Goal: Information Seeking & Learning: Learn about a topic

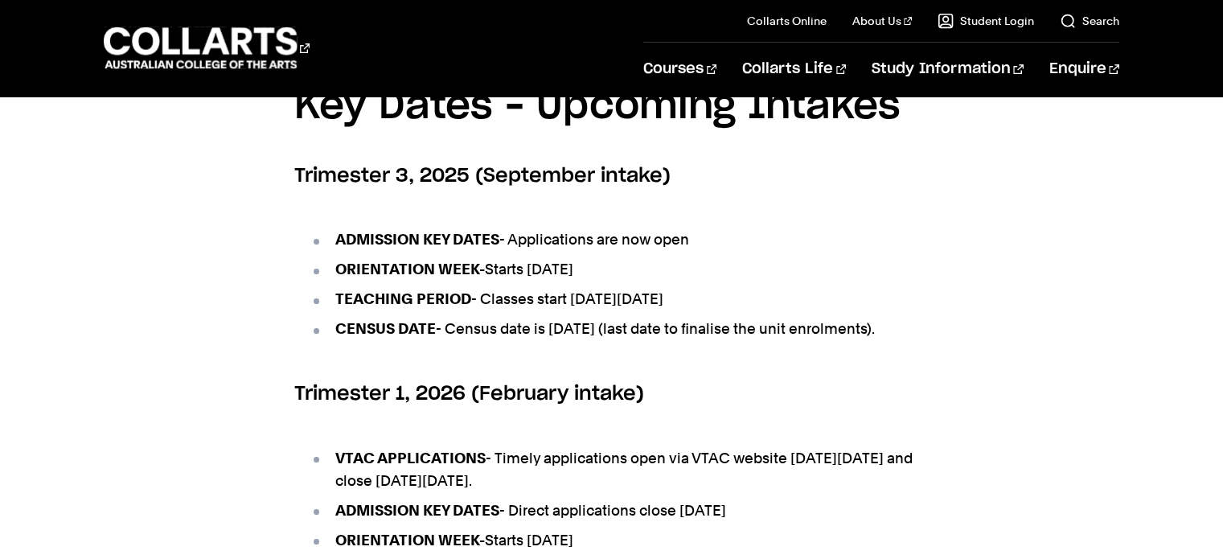
scroll to position [645, 0]
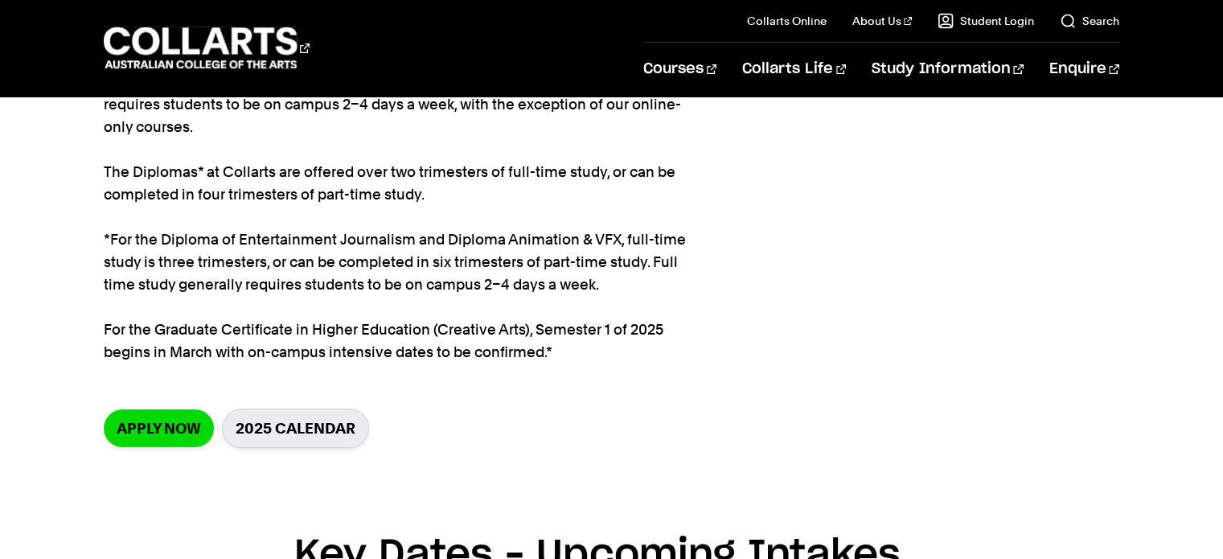
scroll to position [273, 0]
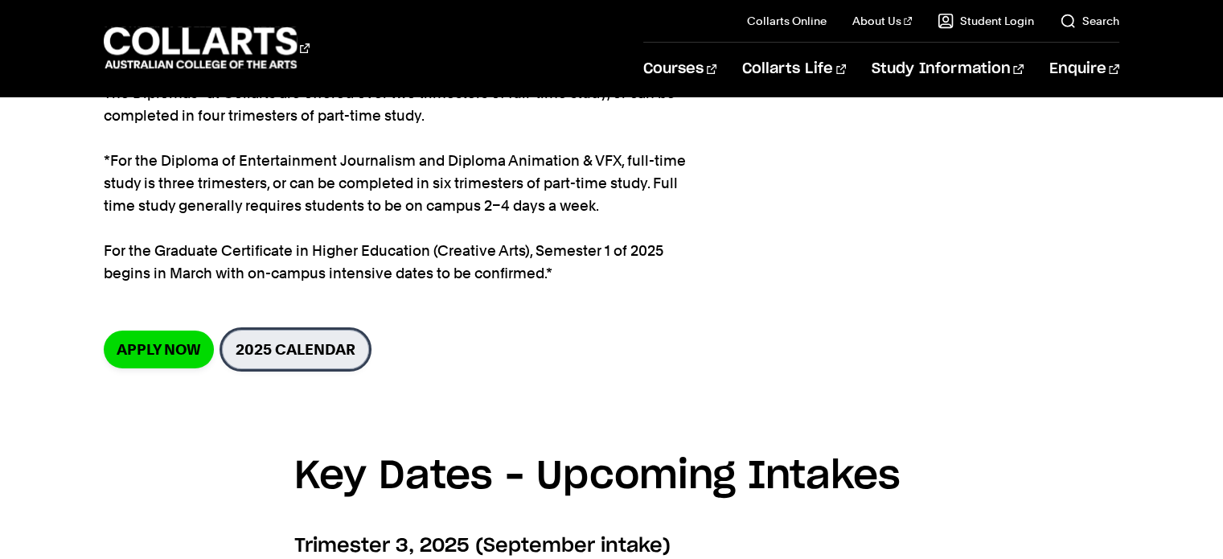
click at [281, 352] on link "2025 Calendar" at bounding box center [295, 349] width 147 height 39
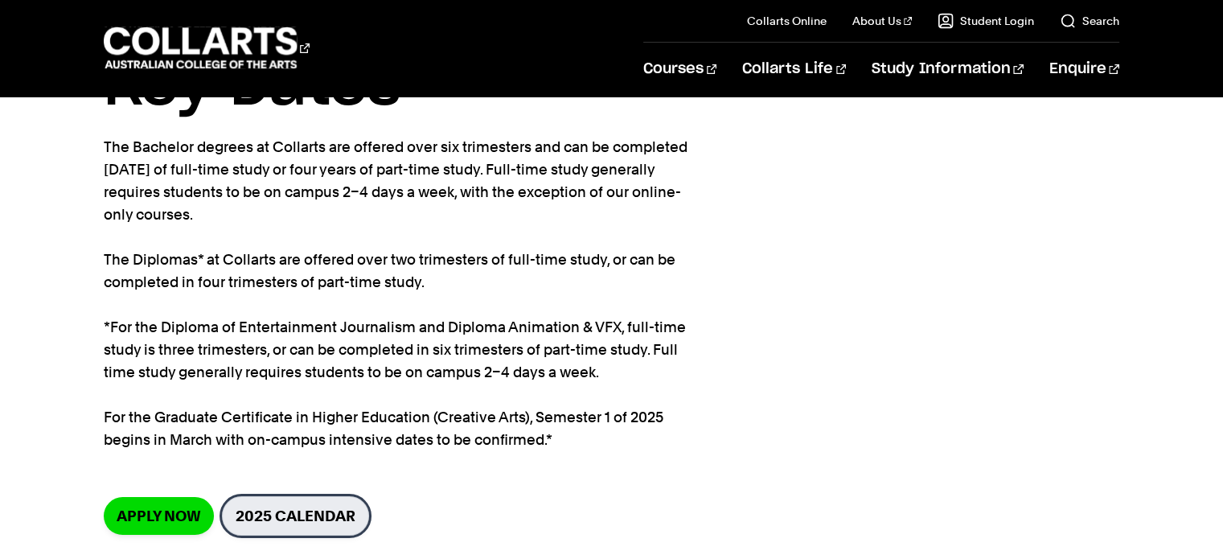
scroll to position [0, 0]
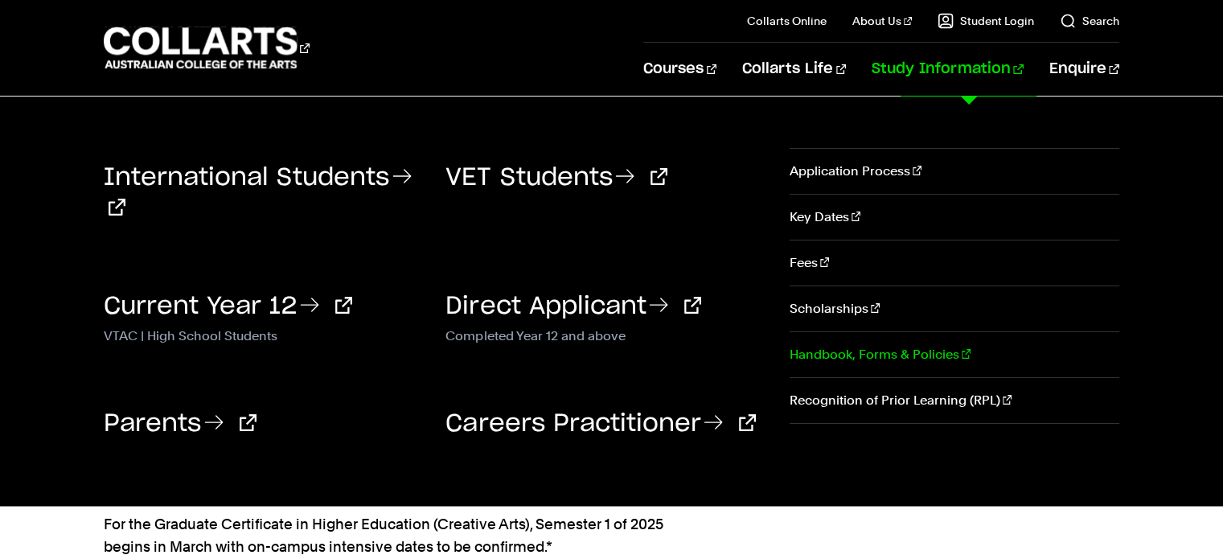
click at [813, 350] on link "Handbook, Forms & Policies" at bounding box center [955, 354] width 330 height 45
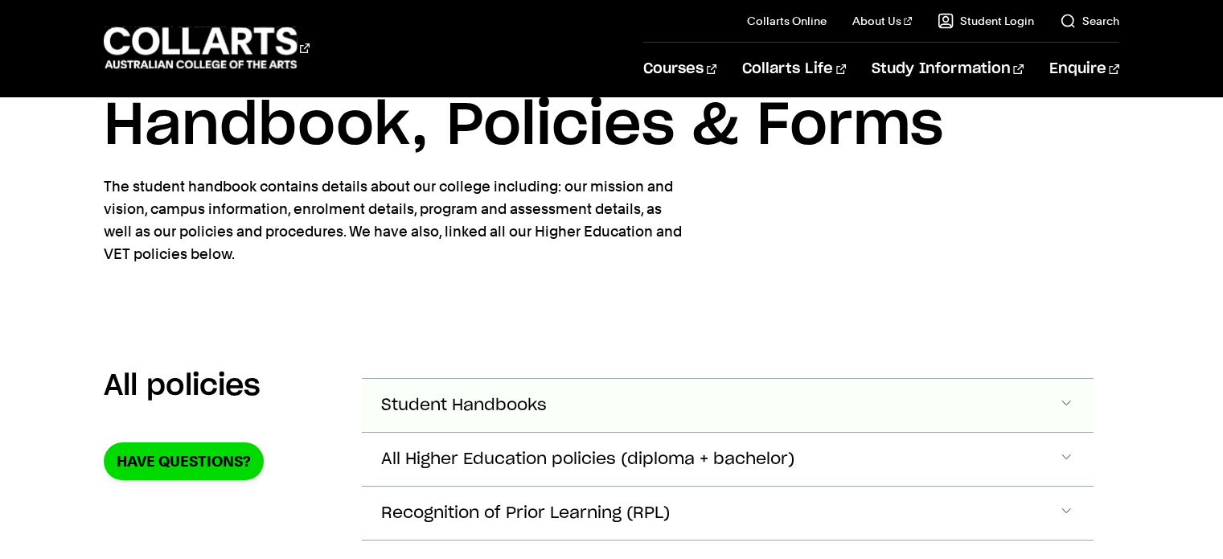
click at [425, 401] on span "Student Handbooks" at bounding box center [464, 405] width 166 height 18
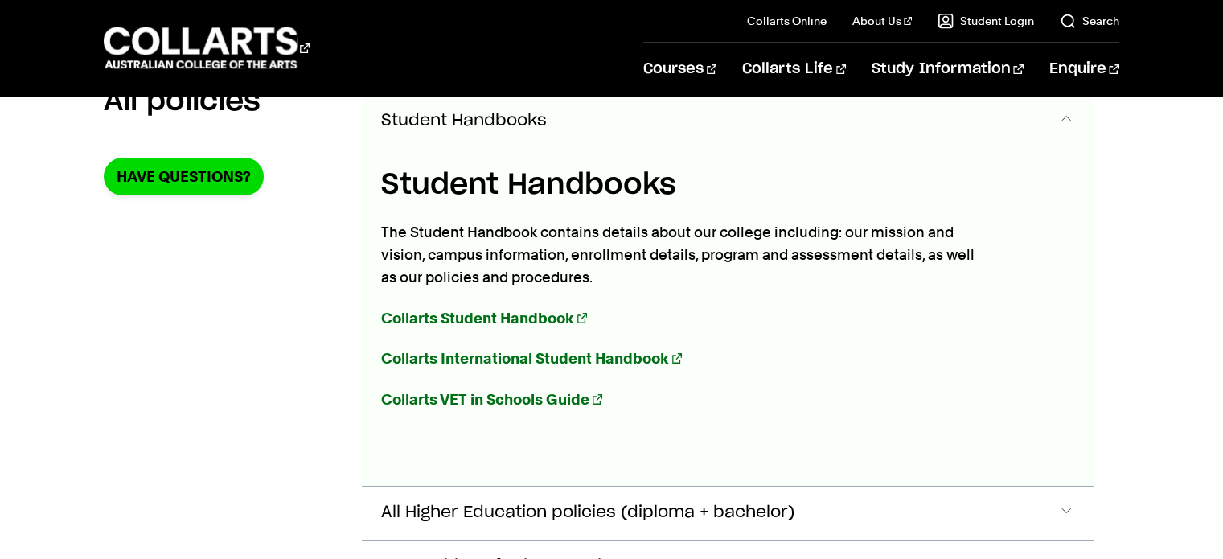
scroll to position [353, 0]
click at [534, 311] on strong "Collarts Student Handbook" at bounding box center [477, 317] width 193 height 17
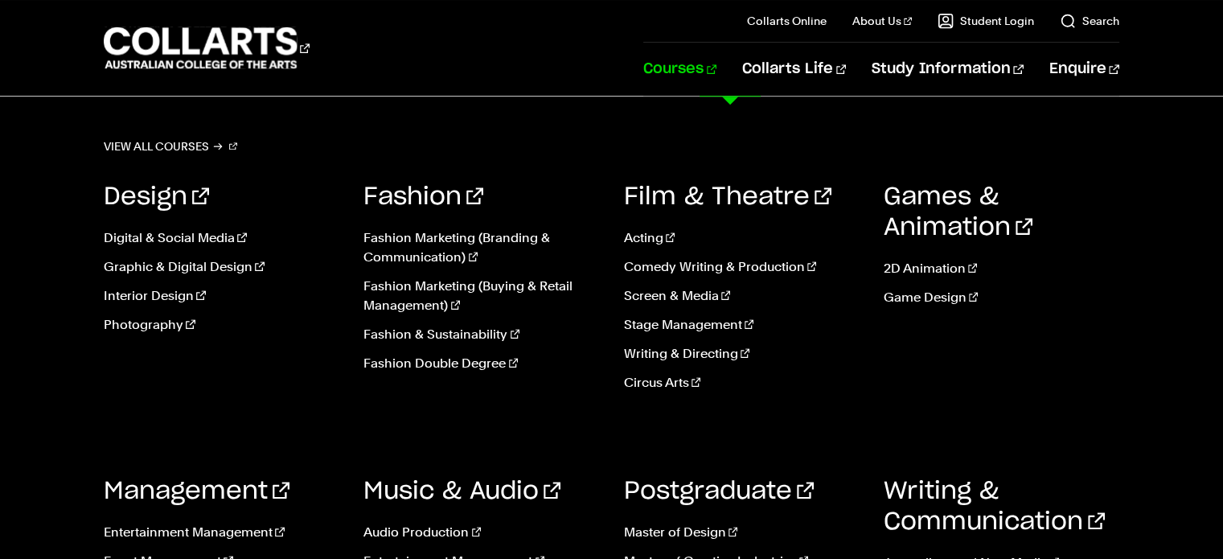
scroll to position [814, 0]
click at [420, 530] on link "Audio Production" at bounding box center [481, 532] width 236 height 19
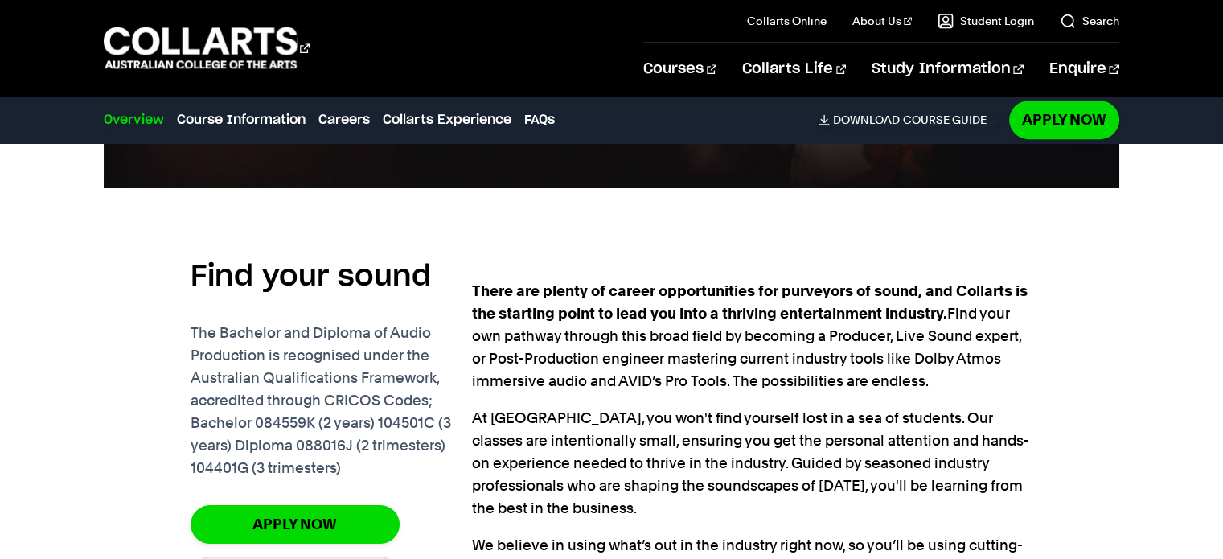
scroll to position [1007, 0]
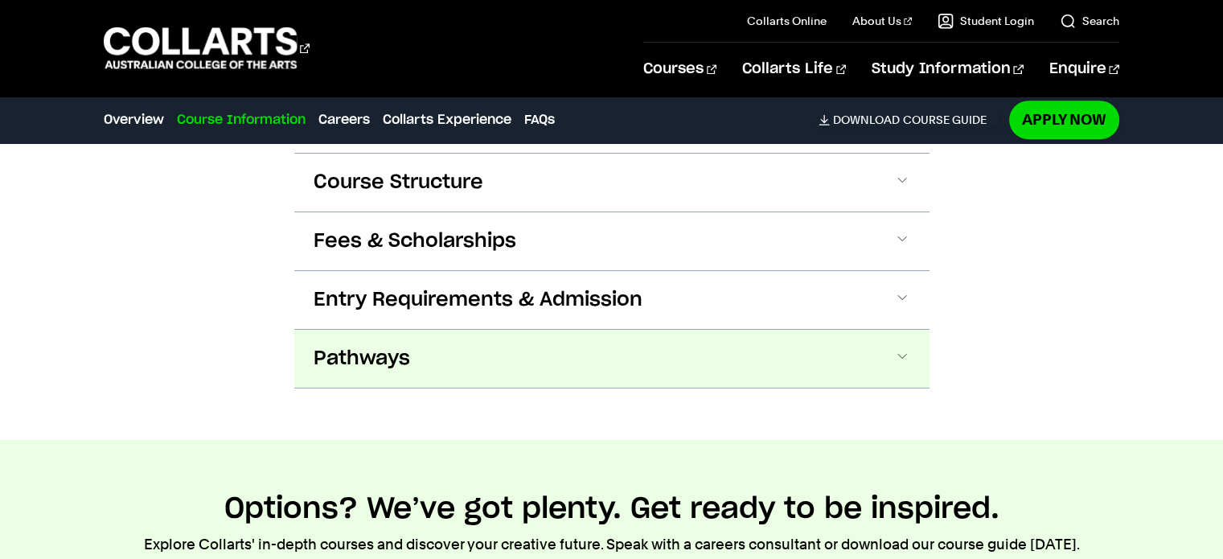
click at [634, 342] on button "Pathways" at bounding box center [611, 359] width 635 height 58
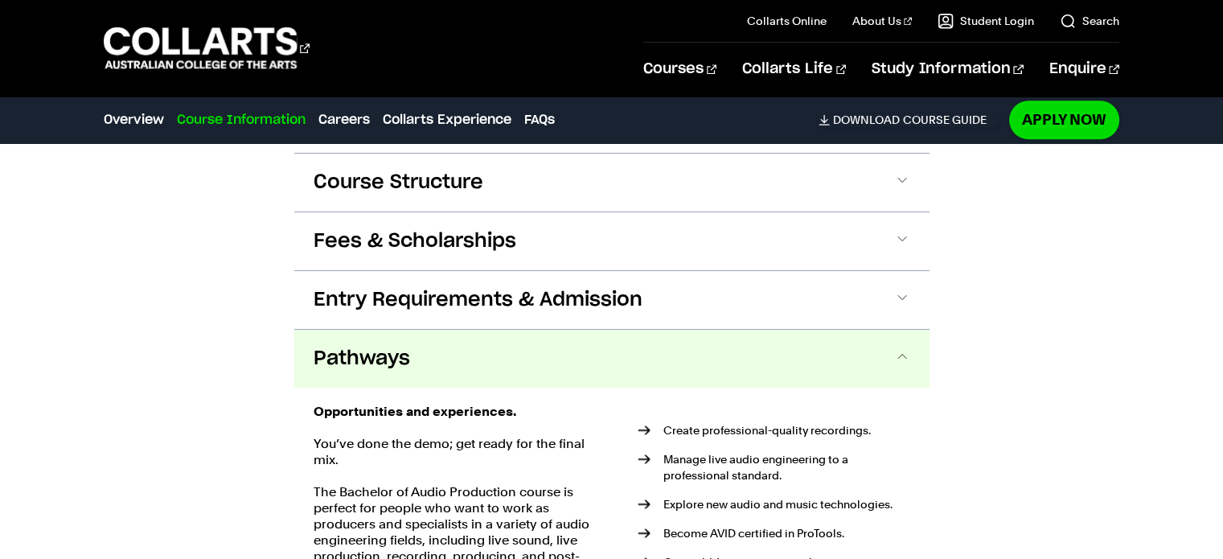
scroll to position [1653, 0]
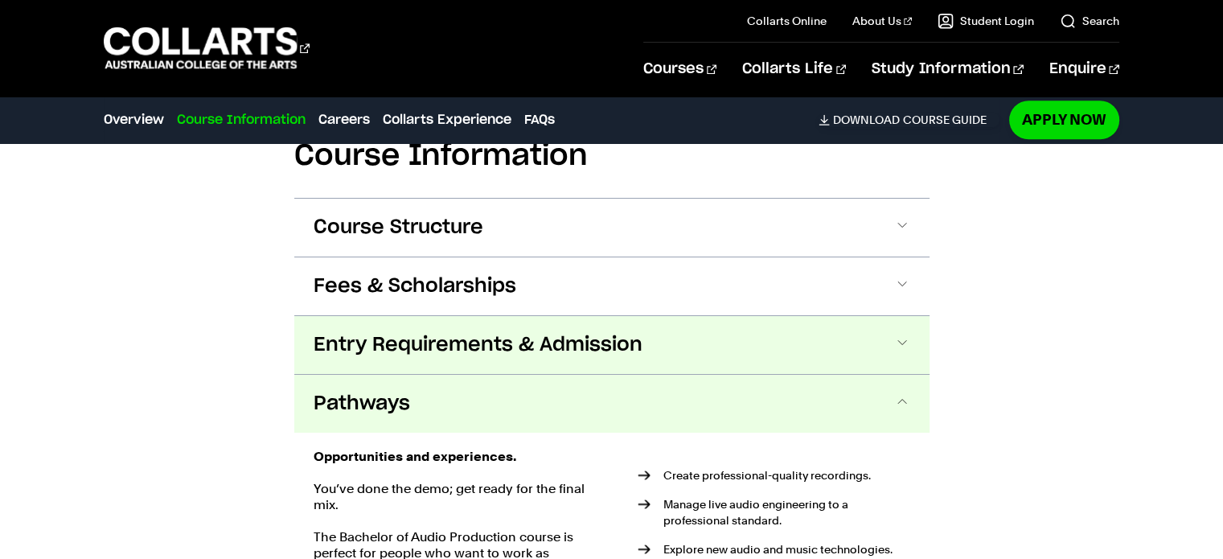
click at [602, 339] on span "Entry Requirements & Admission" at bounding box center [478, 345] width 329 height 26
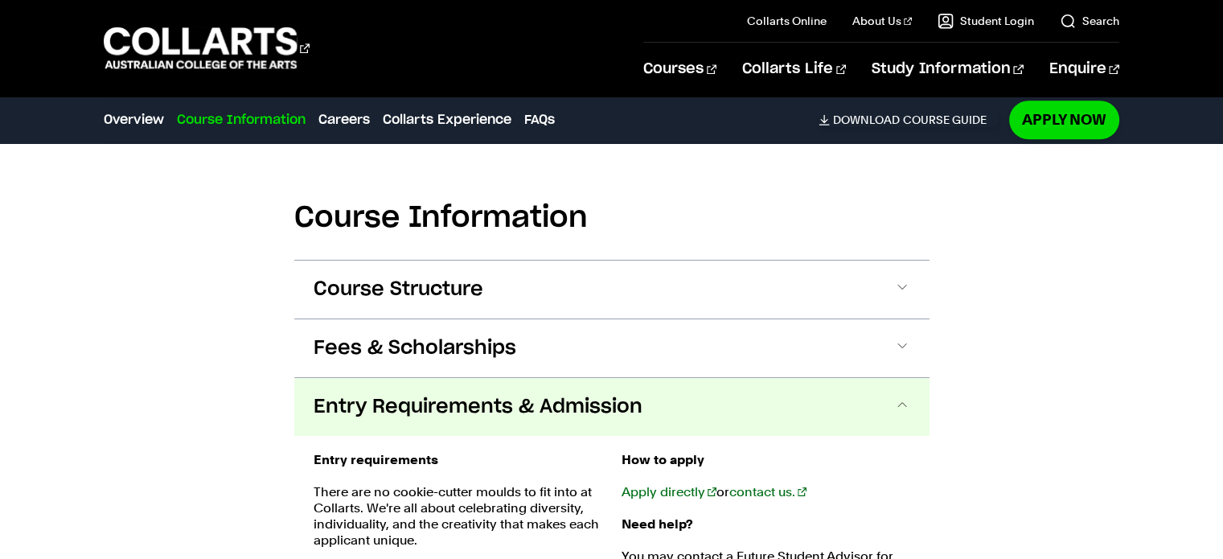
scroll to position [1581, 0]
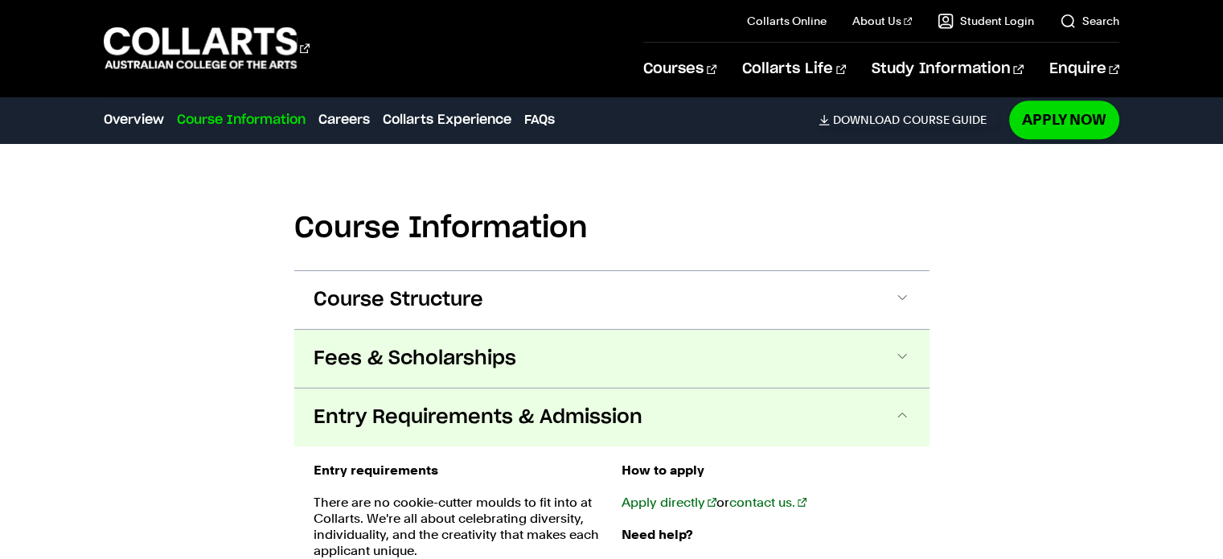
click at [650, 363] on button "Fees & Scholarships" at bounding box center [611, 359] width 635 height 58
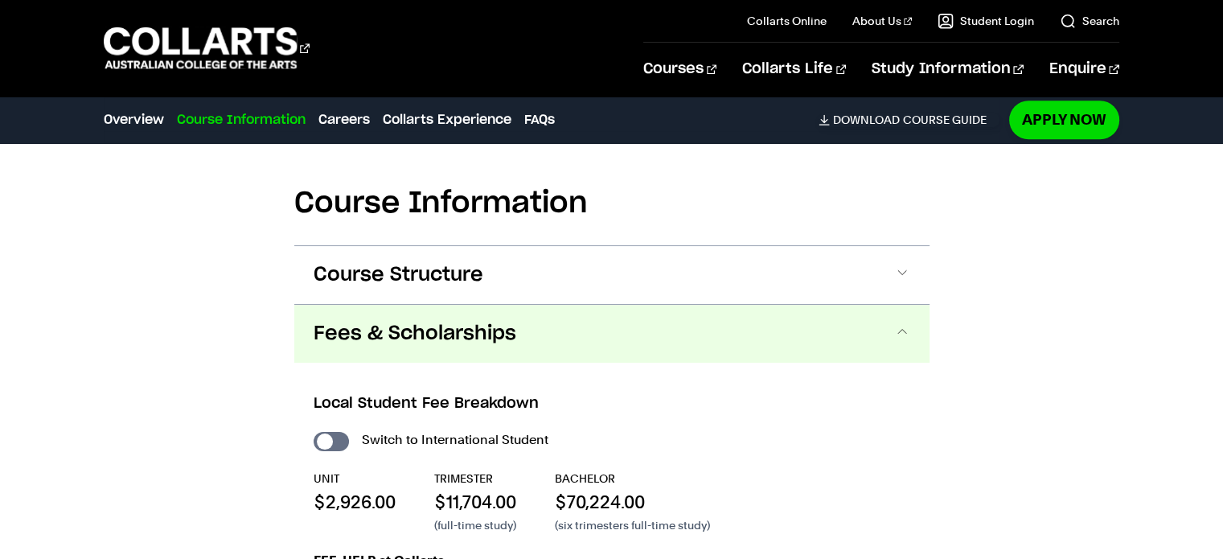
scroll to position [1519, 0]
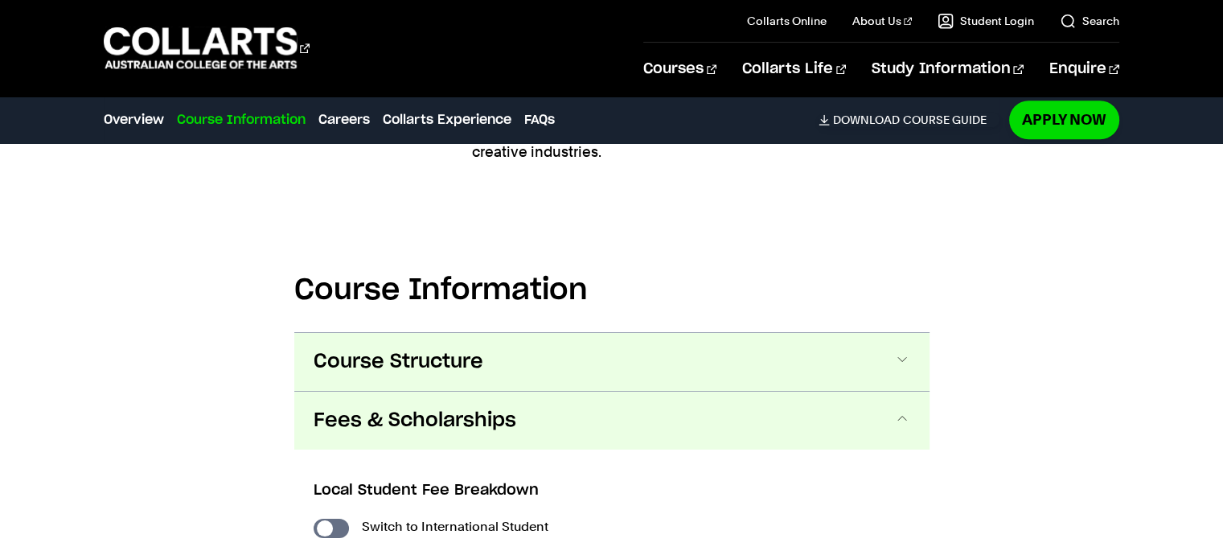
click at [632, 364] on button "Course Structure" at bounding box center [611, 362] width 635 height 58
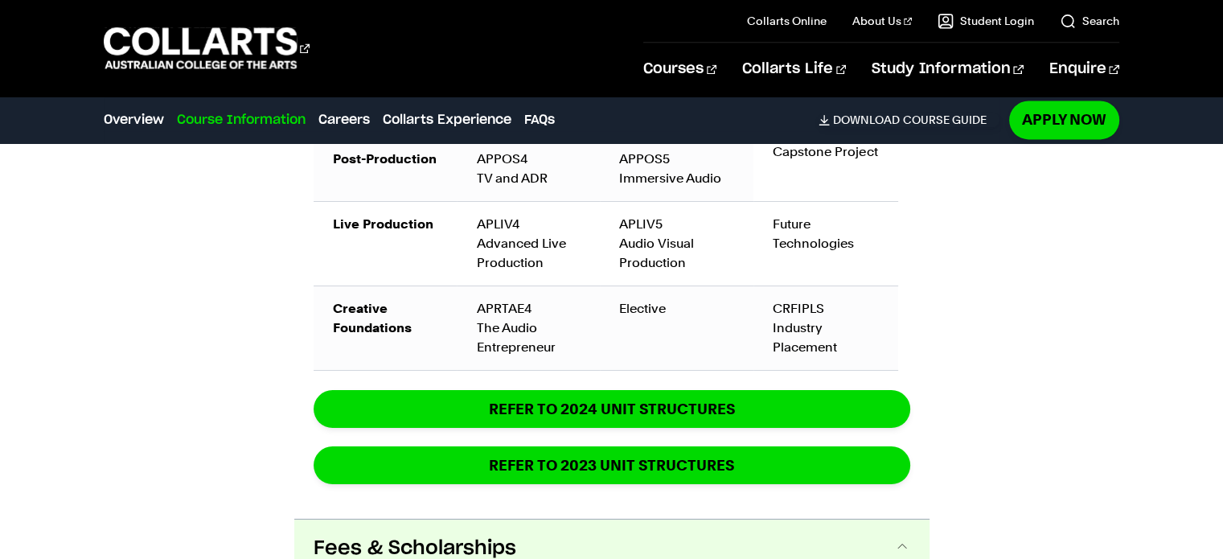
scroll to position [2528, 0]
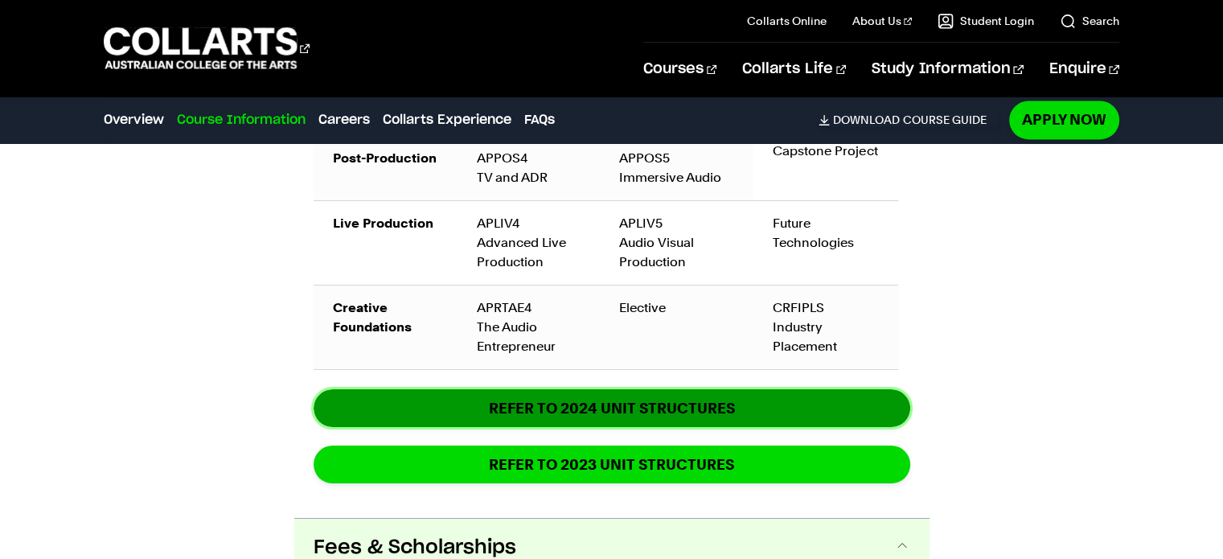
click at [568, 415] on link "REFER TO 2024 unit structures" at bounding box center [612, 408] width 597 height 38
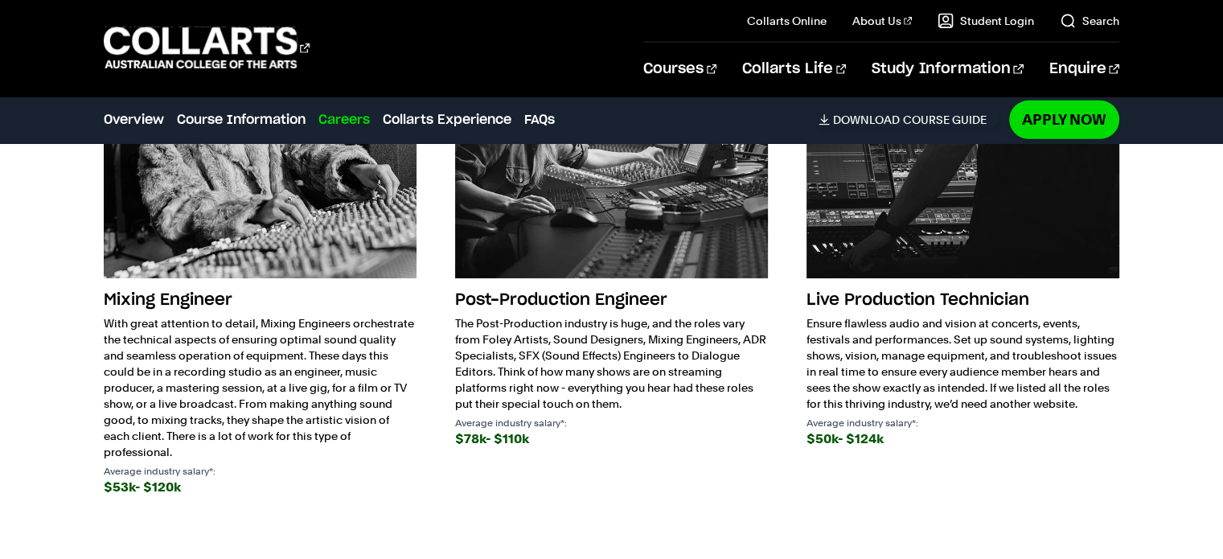
scroll to position [4836, 0]
click at [530, 342] on p "The Post-Production industry is huge, and the roles vary from Foley Artists, So…" at bounding box center [611, 364] width 313 height 96
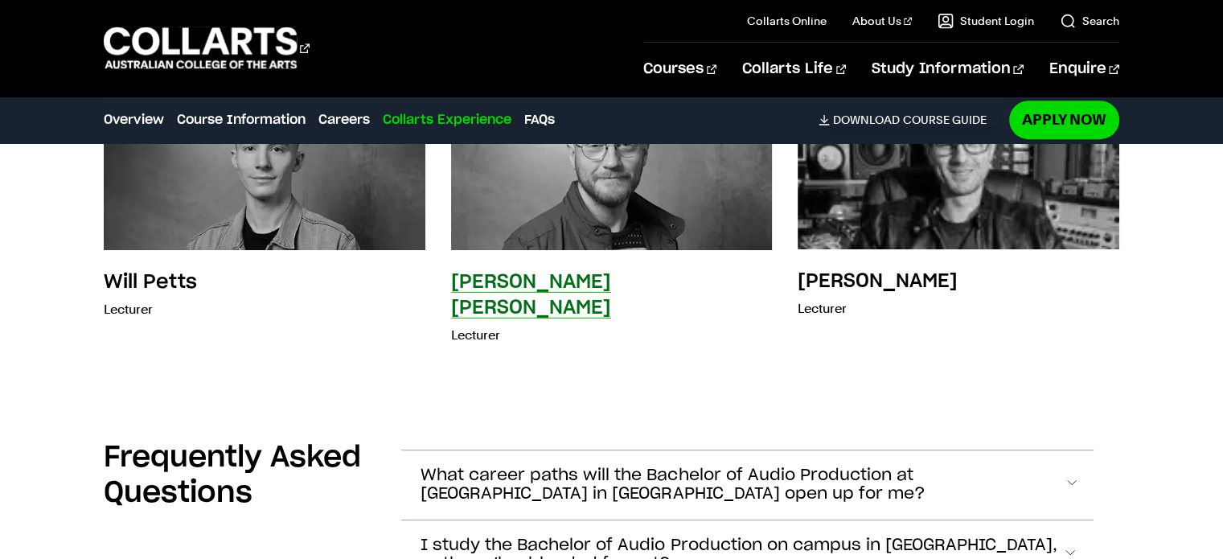
scroll to position [7051, 0]
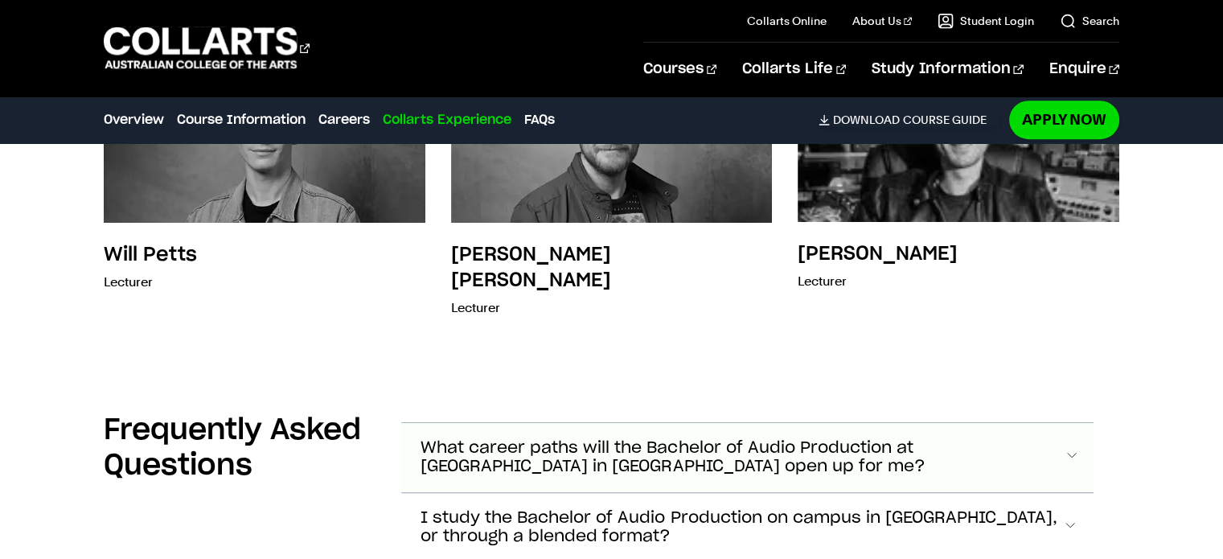
click at [529, 439] on span "What career paths will the Bachelor of Audio Production at [GEOGRAPHIC_DATA] in…" at bounding box center [742, 457] width 642 height 37
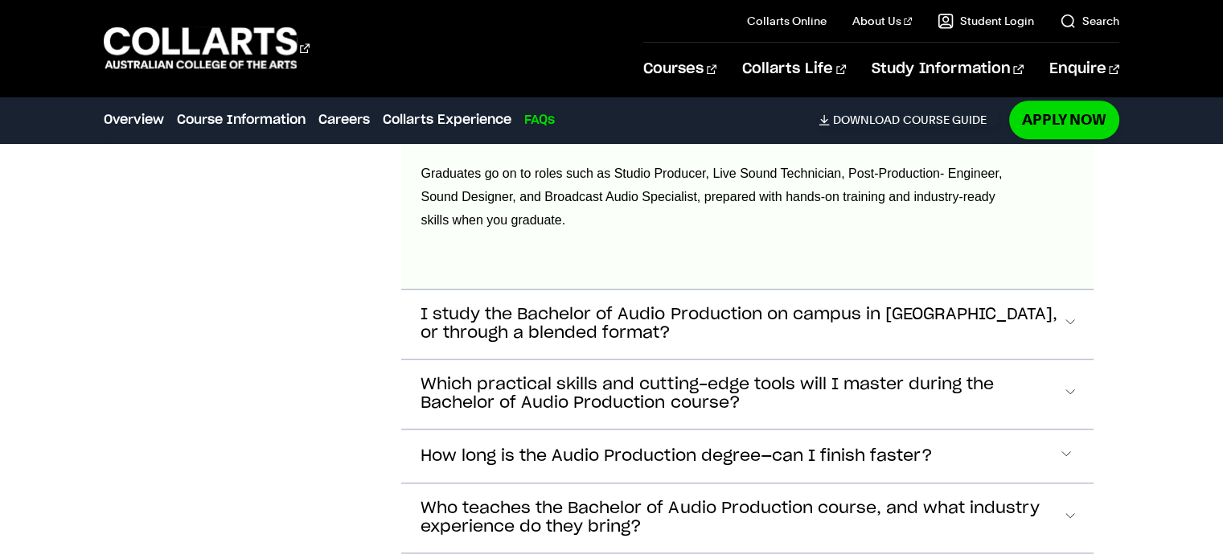
scroll to position [7396, 0]
click at [769, 500] on span "Who teaches the Bachelor of Audio Production course, and what industry experien…" at bounding box center [741, 518] width 641 height 37
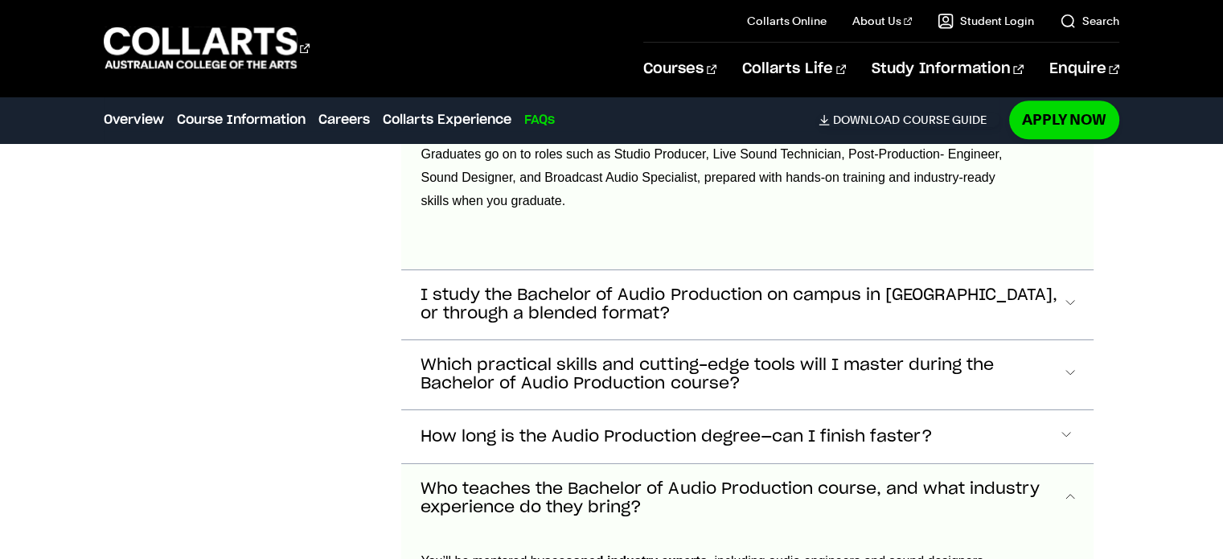
scroll to position [7416, 0]
click at [819, 411] on button "How long is the Audio Production degree—can I finish faster?" at bounding box center [746, 437] width 691 height 53
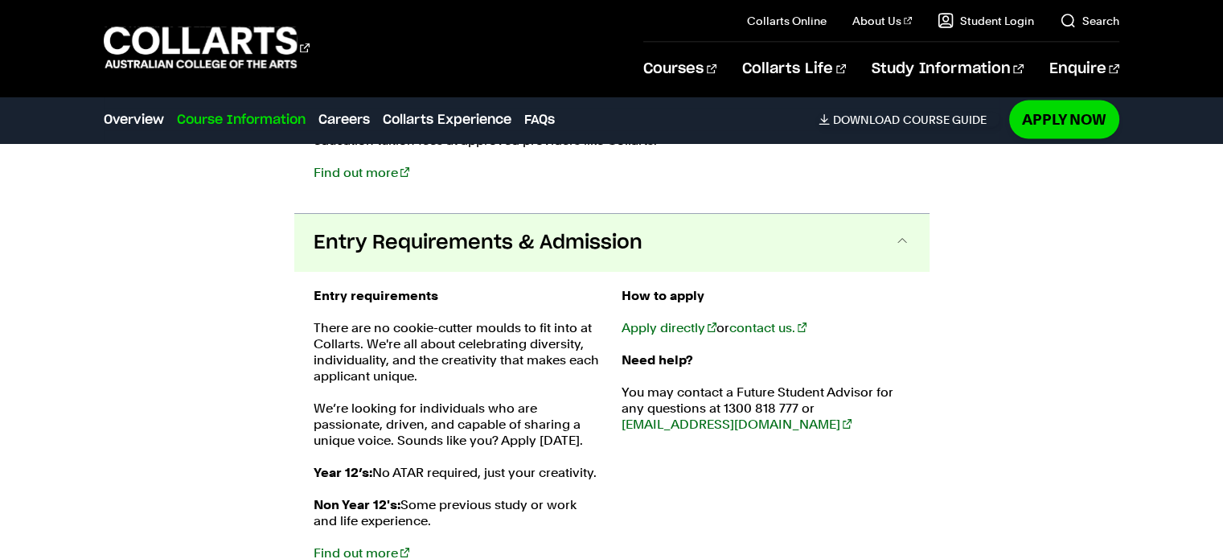
scroll to position [3260, 0]
